Goal: Information Seeking & Learning: Learn about a topic

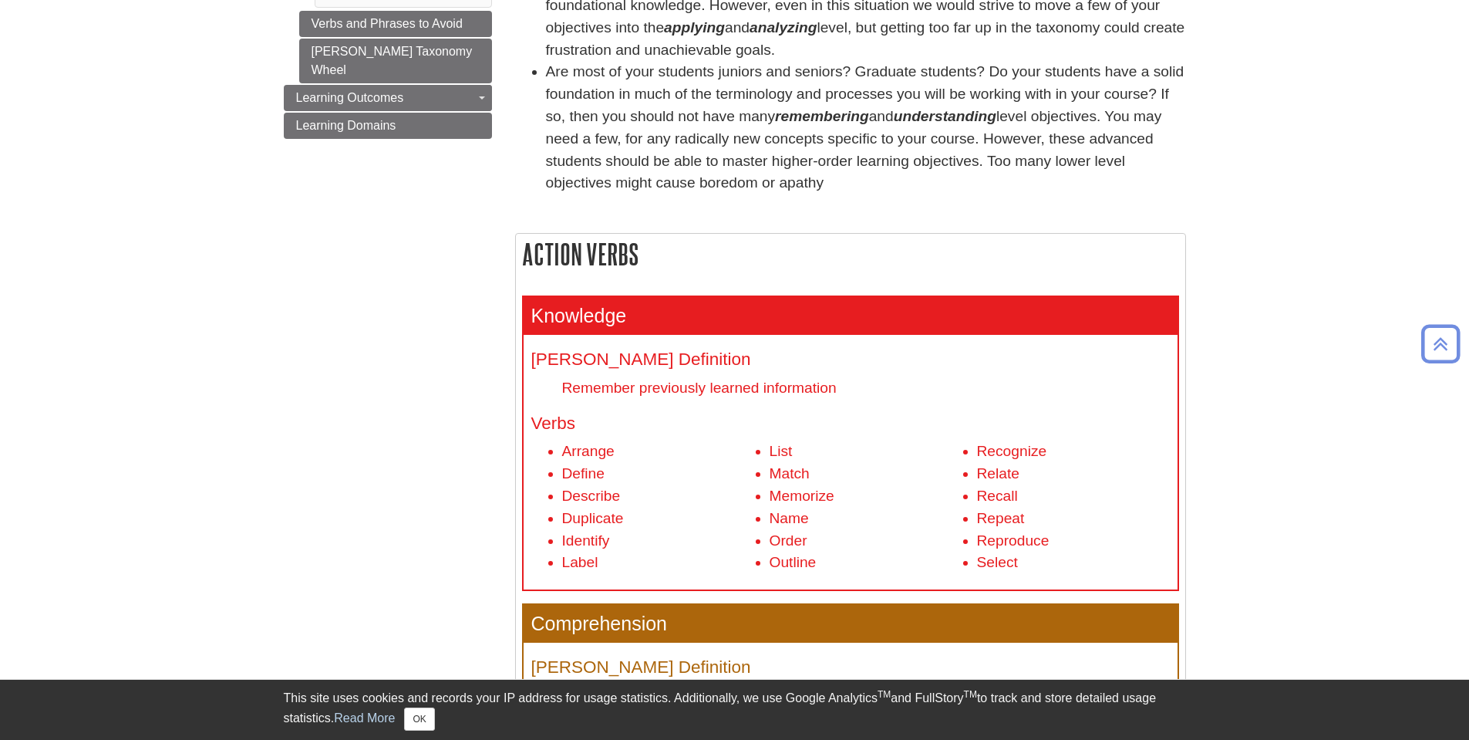
scroll to position [463, 0]
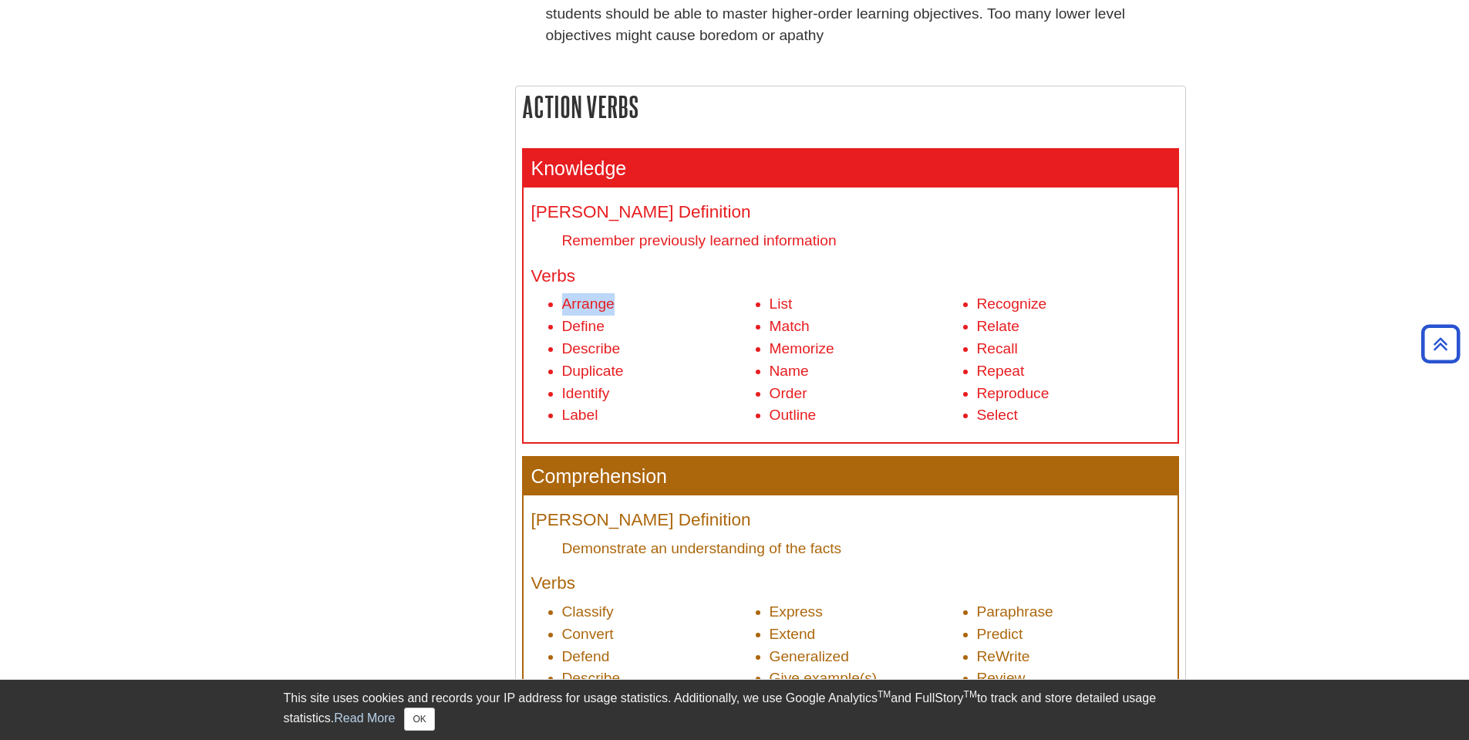
drag, startPoint x: 589, startPoint y: 303, endPoint x: 663, endPoint y: 309, distance: 75.0
click at [663, 309] on ul "Arrange Define Describe Duplicate Identify Label List Match Memorize Name Order…" at bounding box center [850, 359] width 639 height 133
drag, startPoint x: 558, startPoint y: 358, endPoint x: 616, endPoint y: 370, distance: 59.9
click at [616, 370] on ul "Arrange Define Describe Duplicate Identify Label List Match Memorize Name Order…" at bounding box center [850, 359] width 639 height 133
click at [602, 324] on li "Define" at bounding box center [658, 326] width 193 height 22
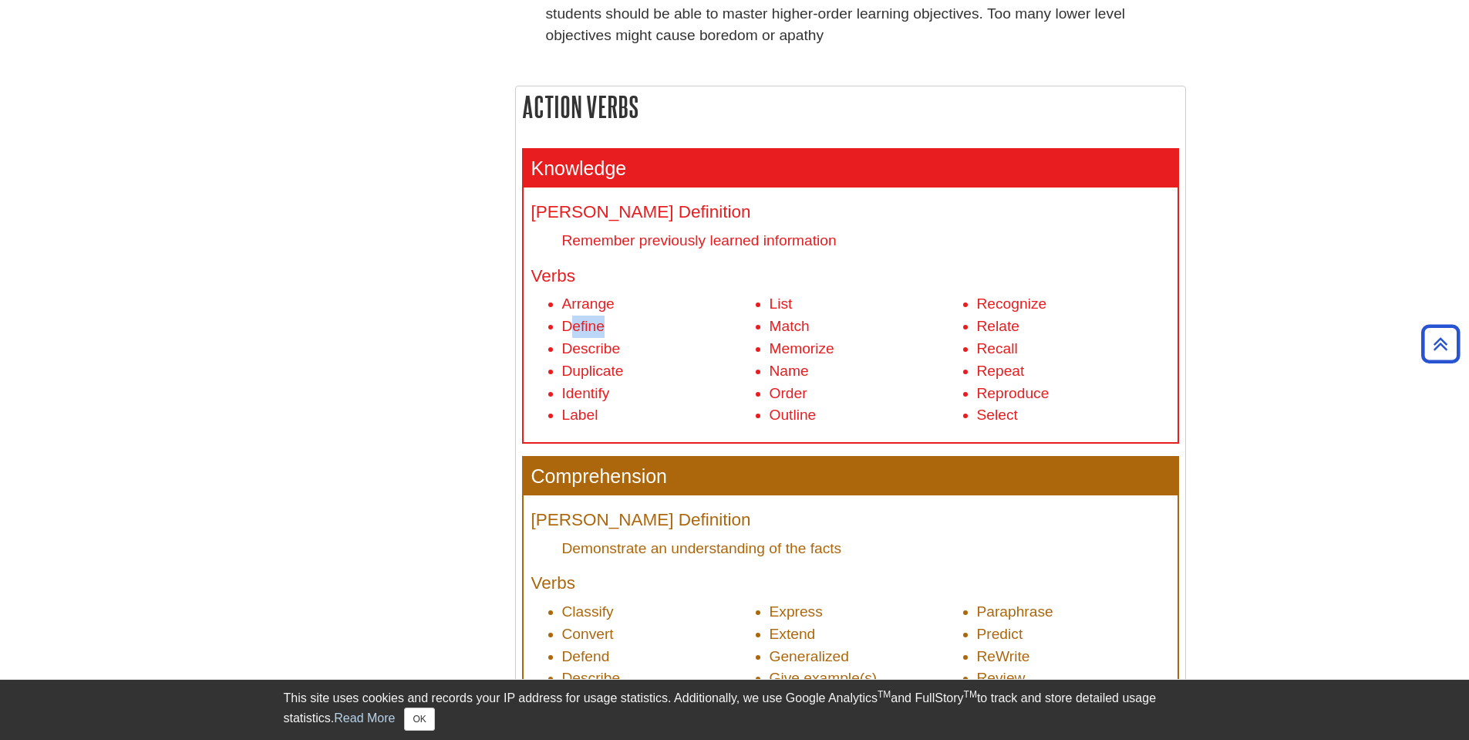
drag, startPoint x: 572, startPoint y: 322, endPoint x: 616, endPoint y: 320, distance: 44.8
click at [616, 320] on li "Define" at bounding box center [658, 326] width 193 height 22
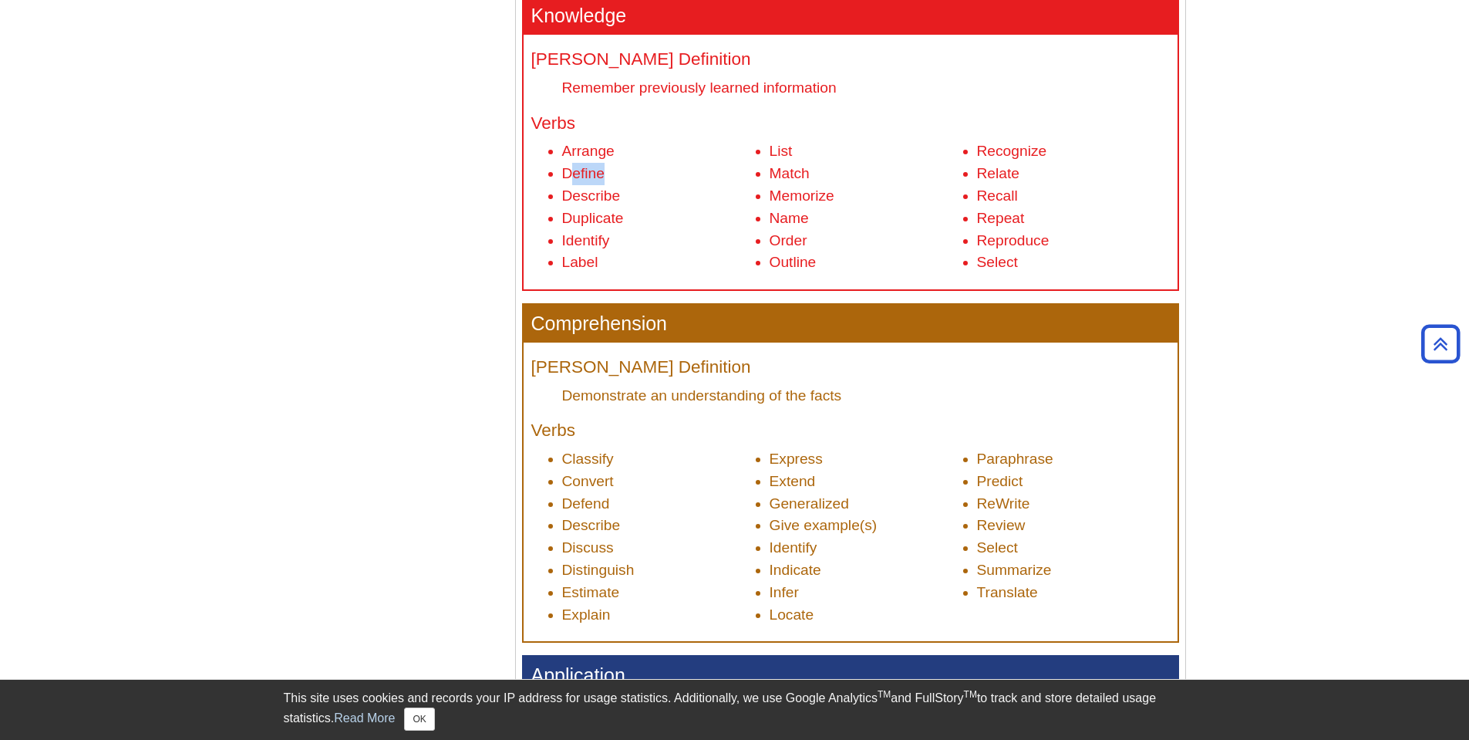
scroll to position [617, 0]
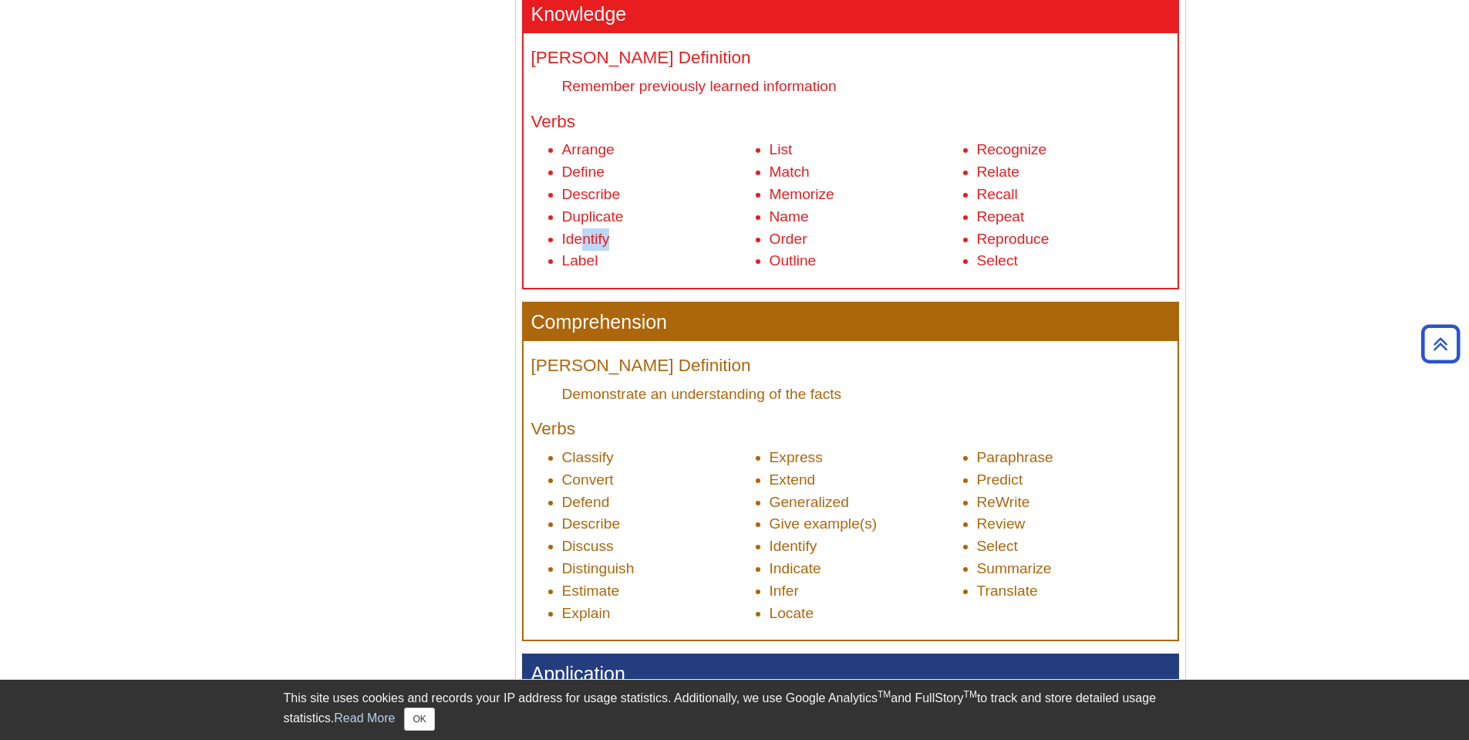
drag, startPoint x: 579, startPoint y: 245, endPoint x: 628, endPoint y: 247, distance: 48.6
click at [628, 247] on li "Identify" at bounding box center [658, 239] width 193 height 22
drag, startPoint x: 802, startPoint y: 218, endPoint x: 814, endPoint y: 218, distance: 11.6
click at [814, 218] on li "Name" at bounding box center [866, 217] width 193 height 22
drag, startPoint x: 788, startPoint y: 195, endPoint x: 848, endPoint y: 204, distance: 60.8
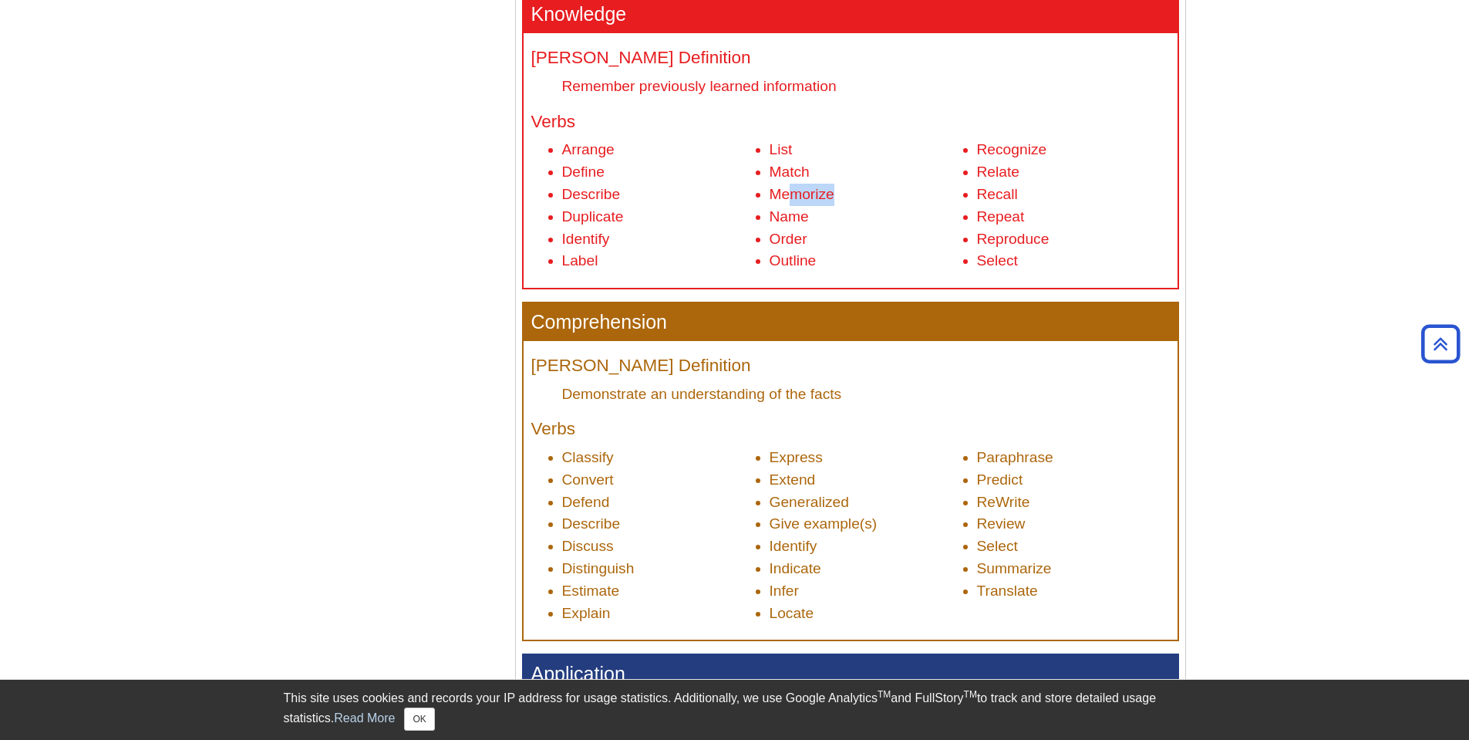
click at [848, 204] on li "Memorize" at bounding box center [866, 195] width 193 height 22
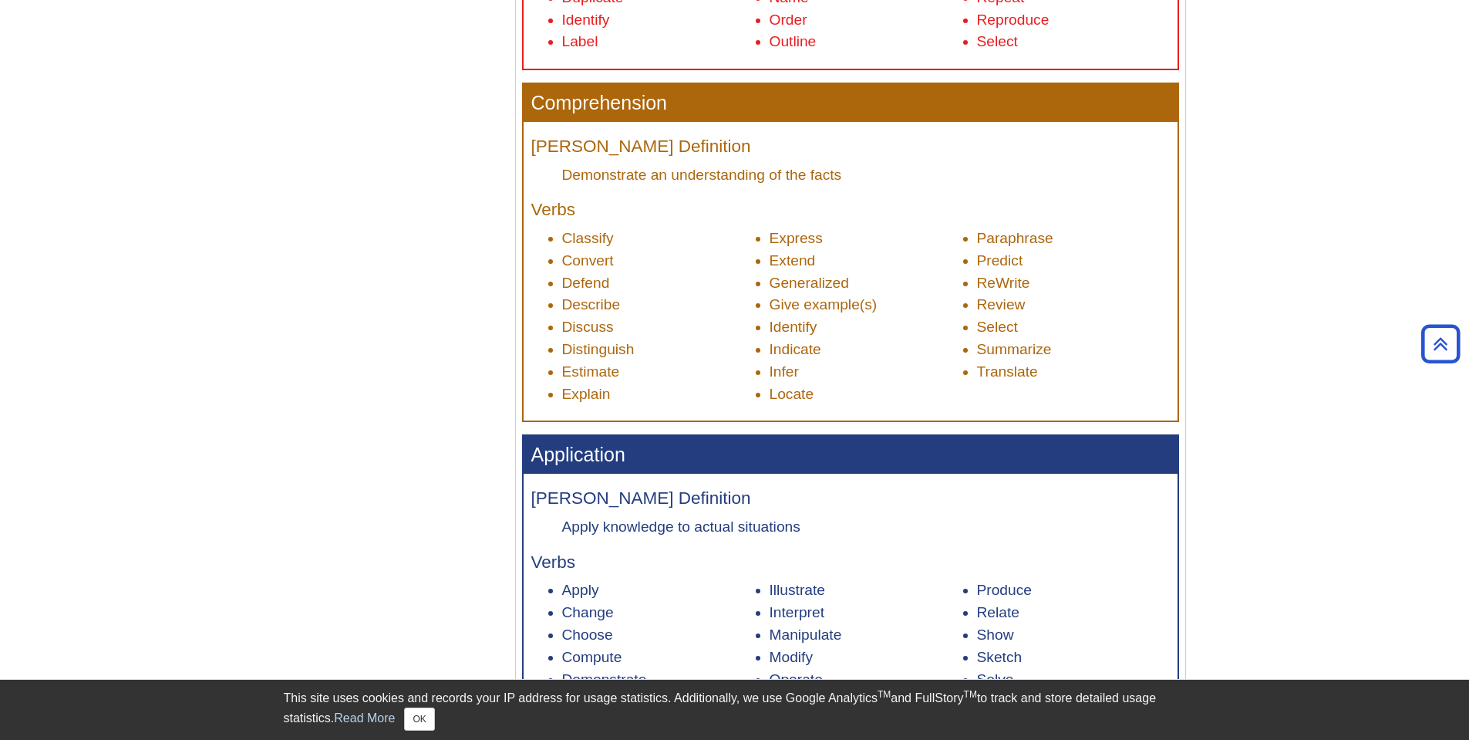
scroll to position [848, 0]
